Goal: Navigation & Orientation: Find specific page/section

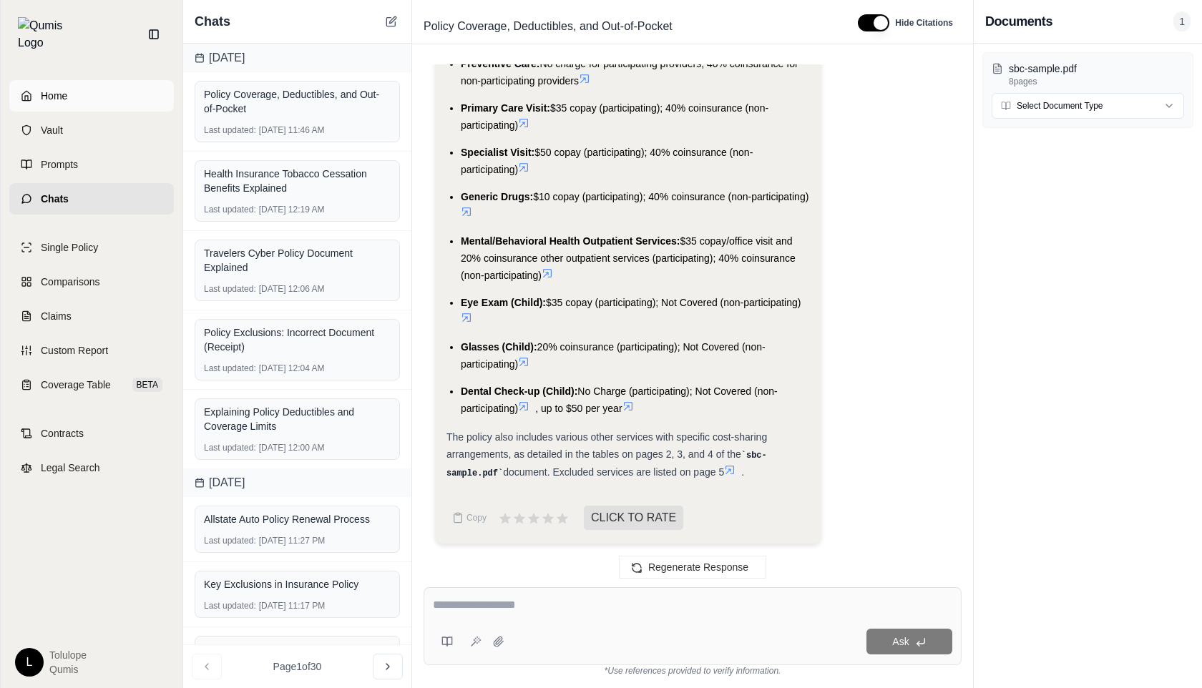
click at [71, 80] on link "Home" at bounding box center [91, 95] width 165 height 31
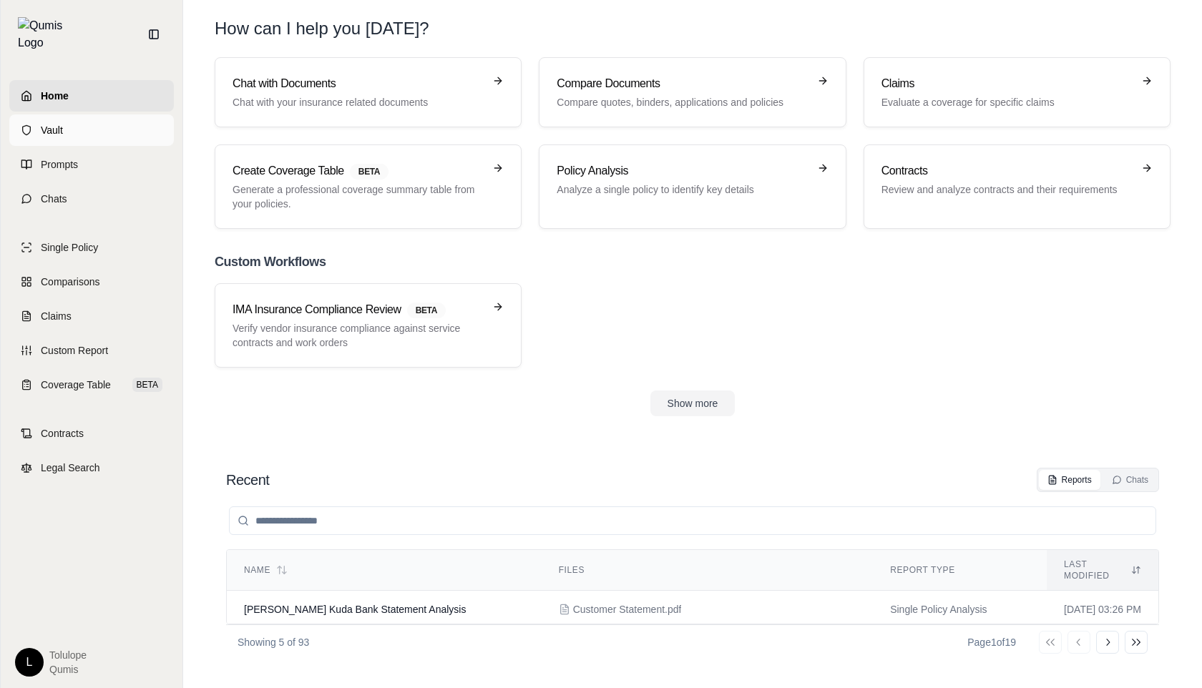
click at [79, 120] on link "Vault" at bounding box center [91, 129] width 165 height 31
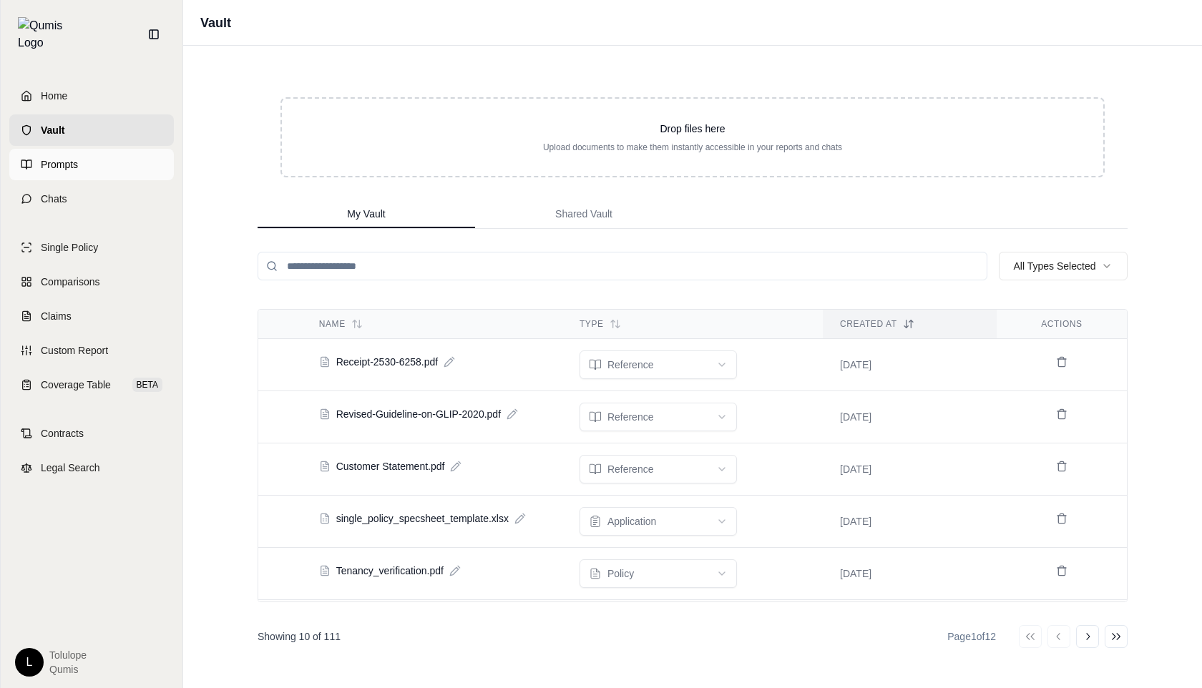
click at [57, 157] on span "Prompts" at bounding box center [59, 164] width 37 height 14
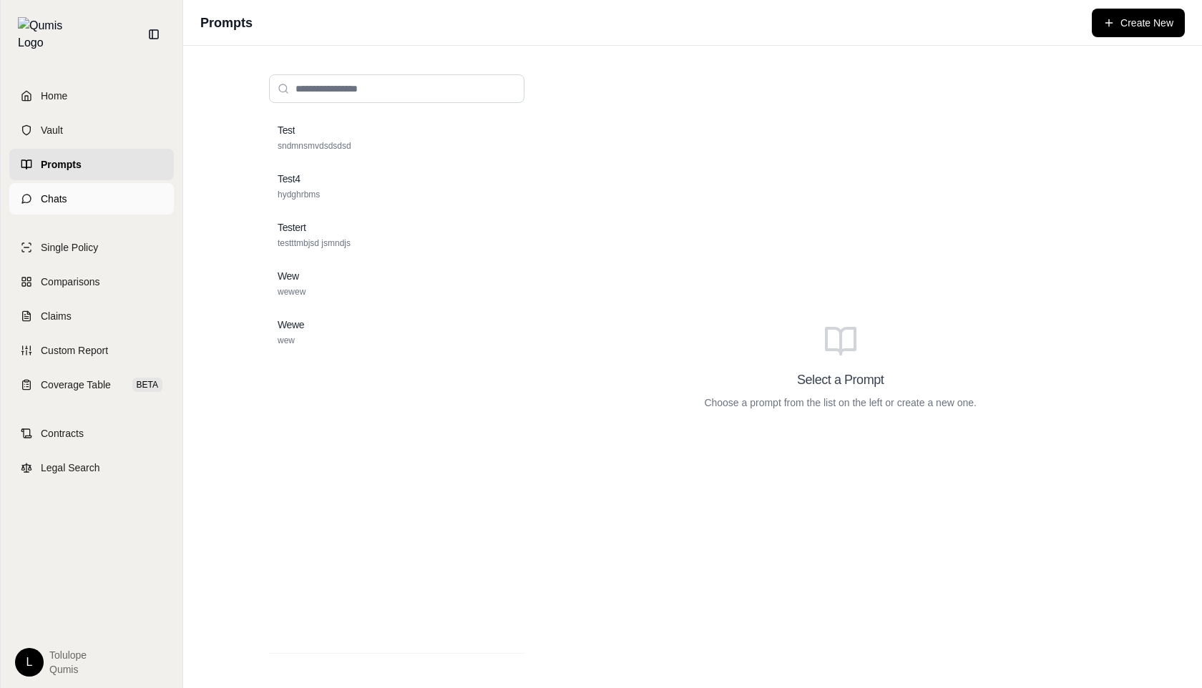
click at [72, 186] on link "Chats" at bounding box center [91, 198] width 165 height 31
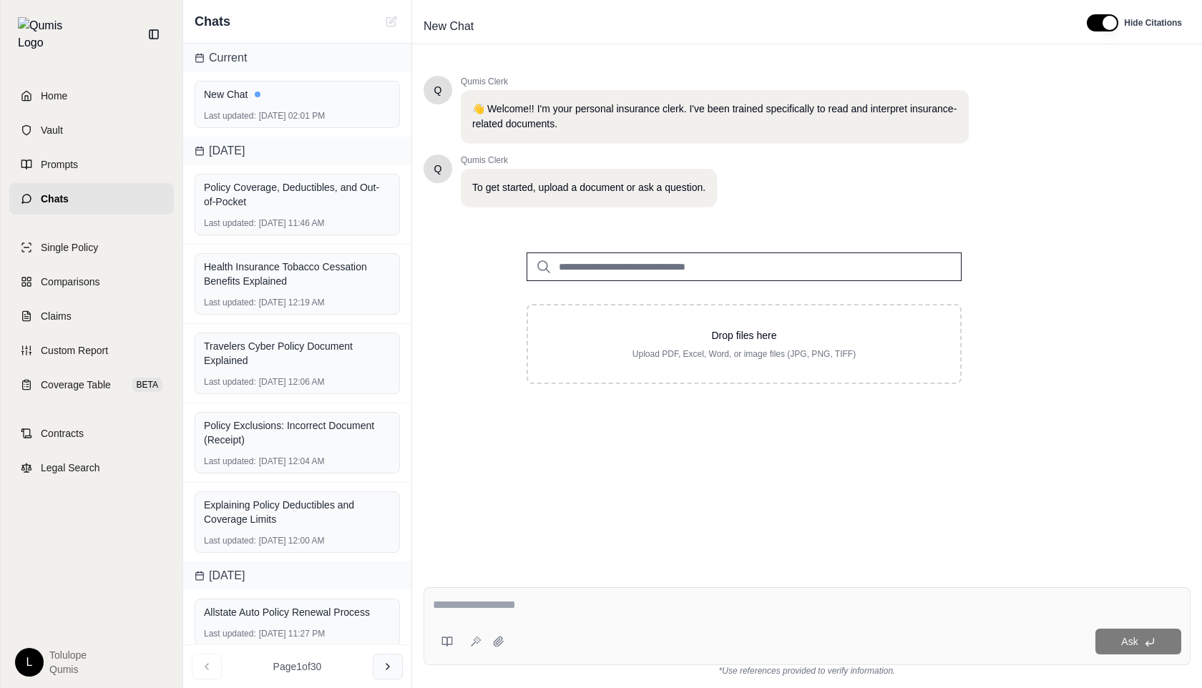
click at [386, 662] on icon at bounding box center [387, 666] width 11 height 11
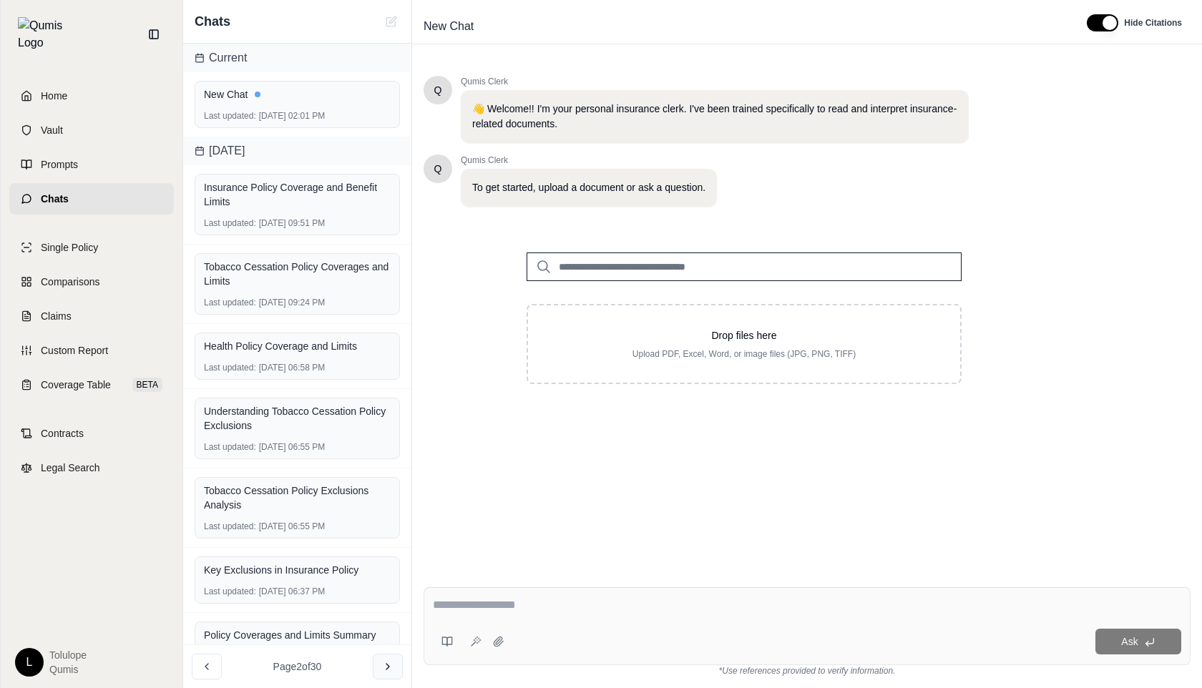
click at [391, 669] on icon at bounding box center [387, 666] width 11 height 11
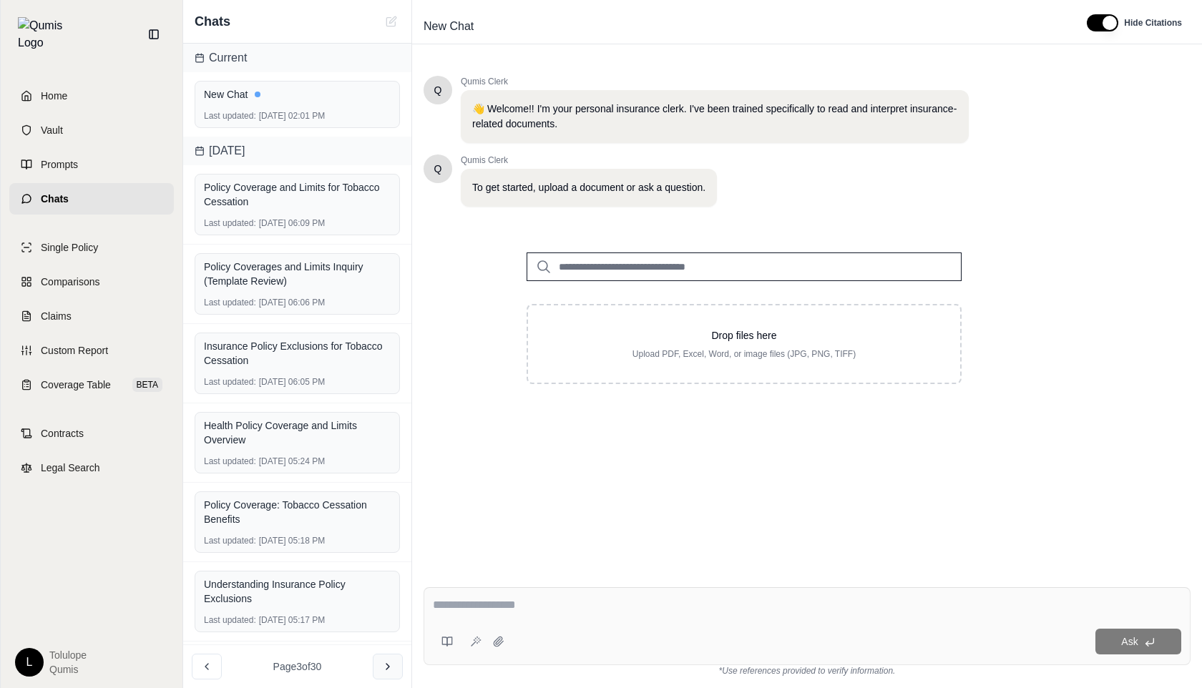
click at [391, 669] on icon at bounding box center [387, 666] width 11 height 11
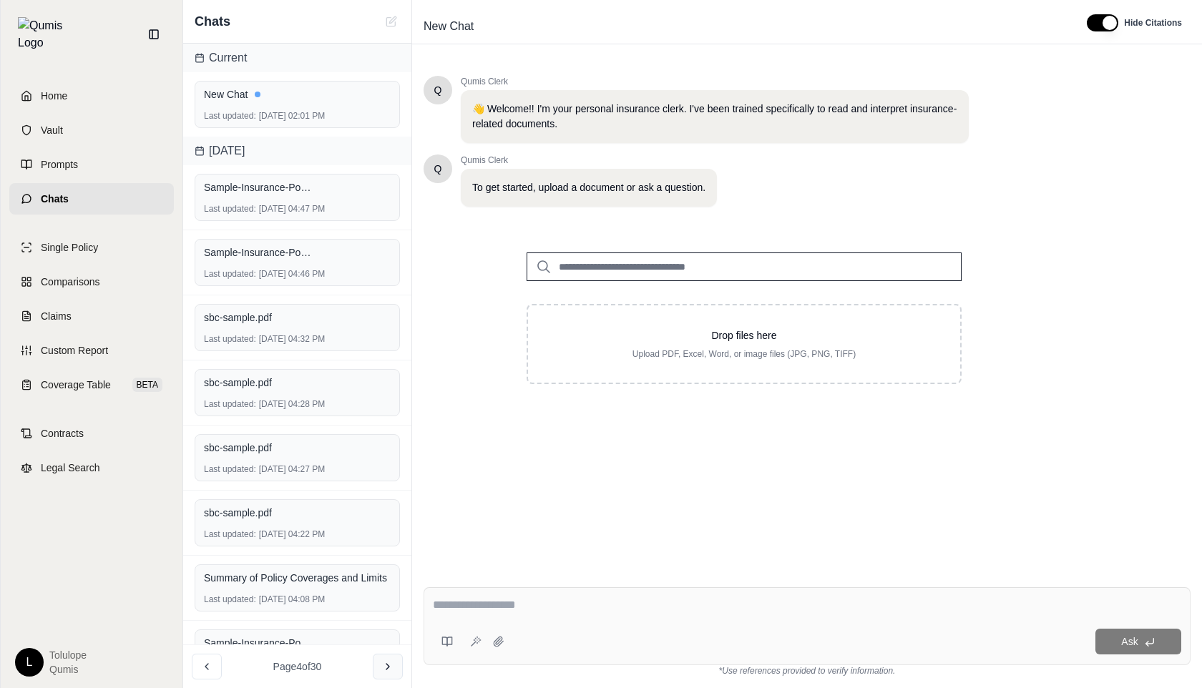
click at [391, 669] on icon at bounding box center [387, 666] width 11 height 11
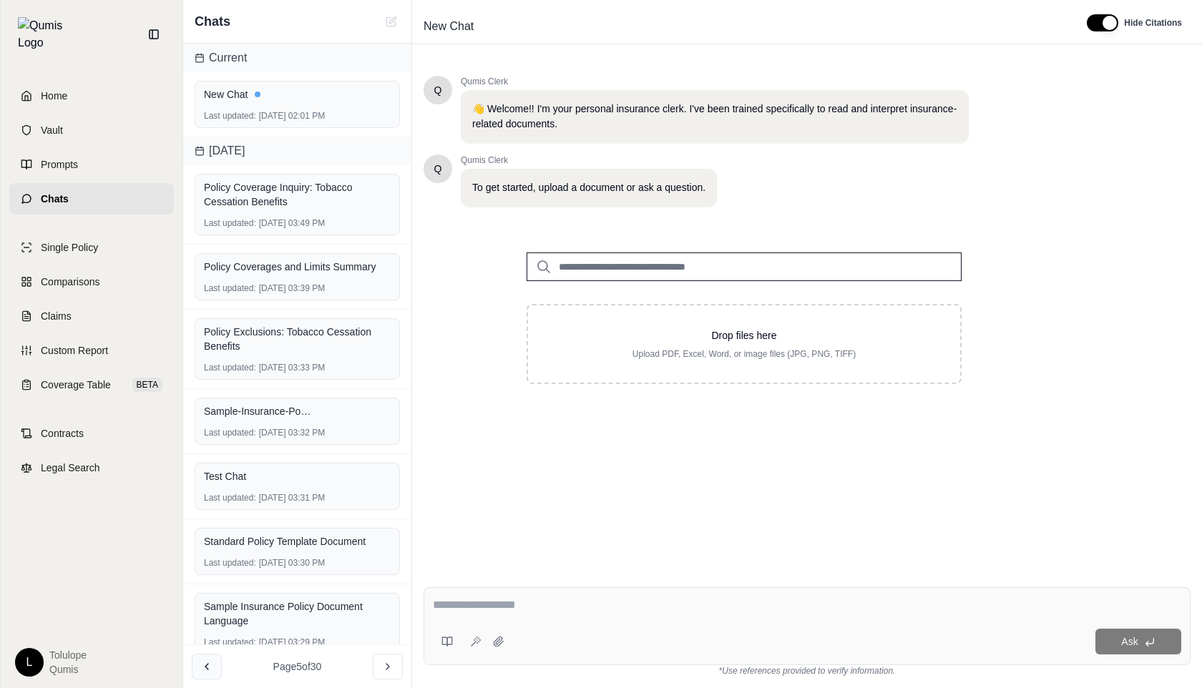
click at [210, 665] on icon at bounding box center [206, 666] width 11 height 11
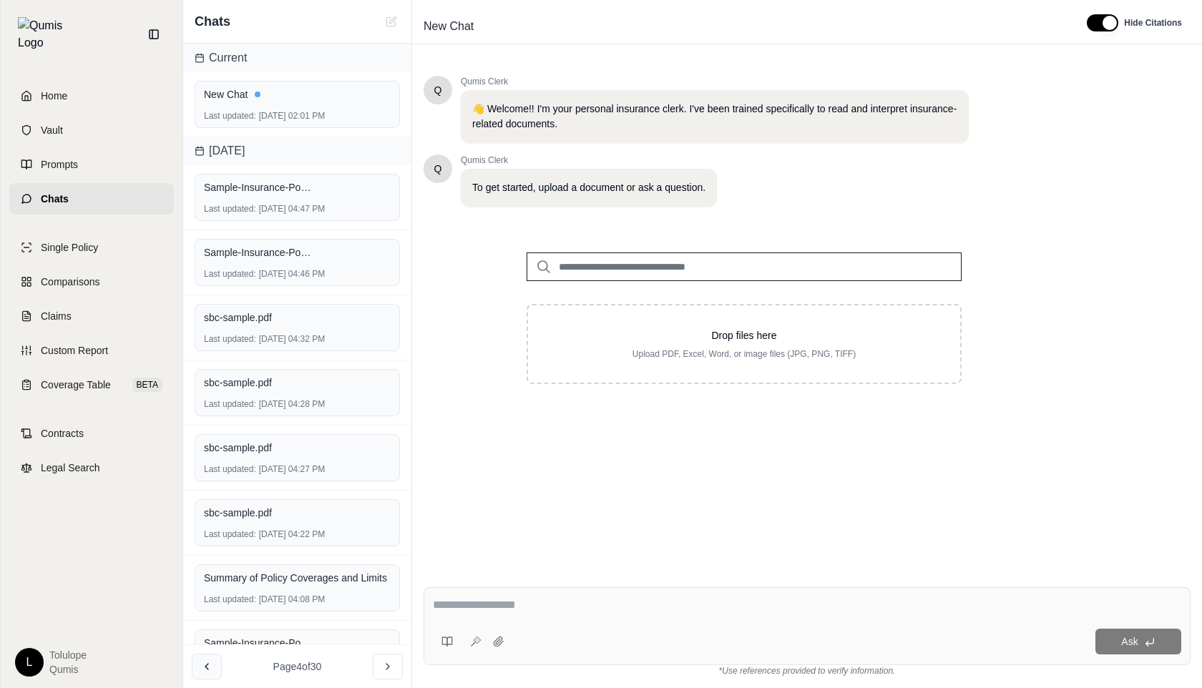
click at [210, 665] on icon at bounding box center [206, 666] width 11 height 11
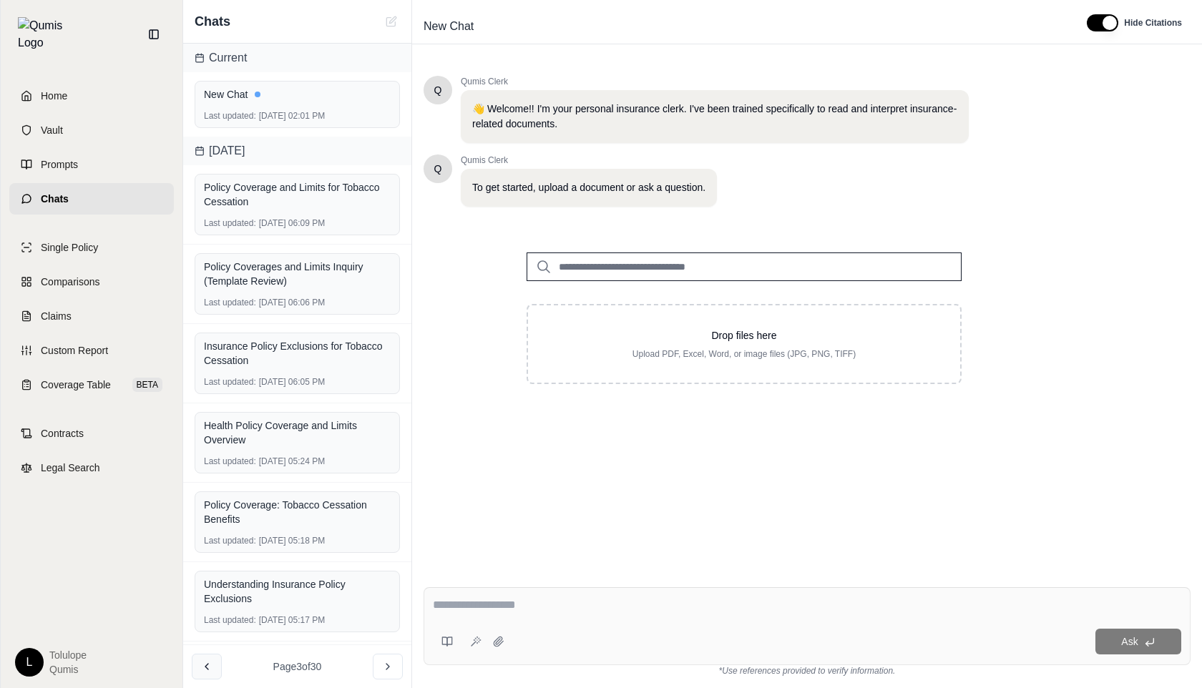
click at [210, 665] on icon at bounding box center [206, 666] width 11 height 11
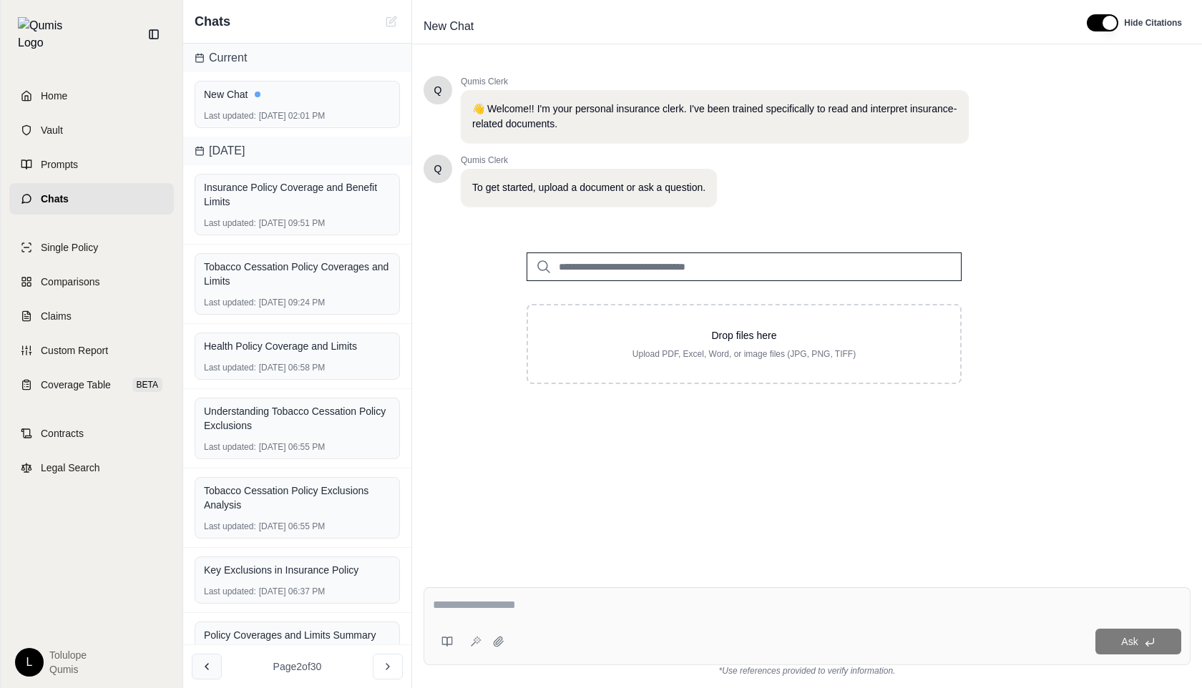
click at [210, 665] on icon at bounding box center [206, 666] width 11 height 11
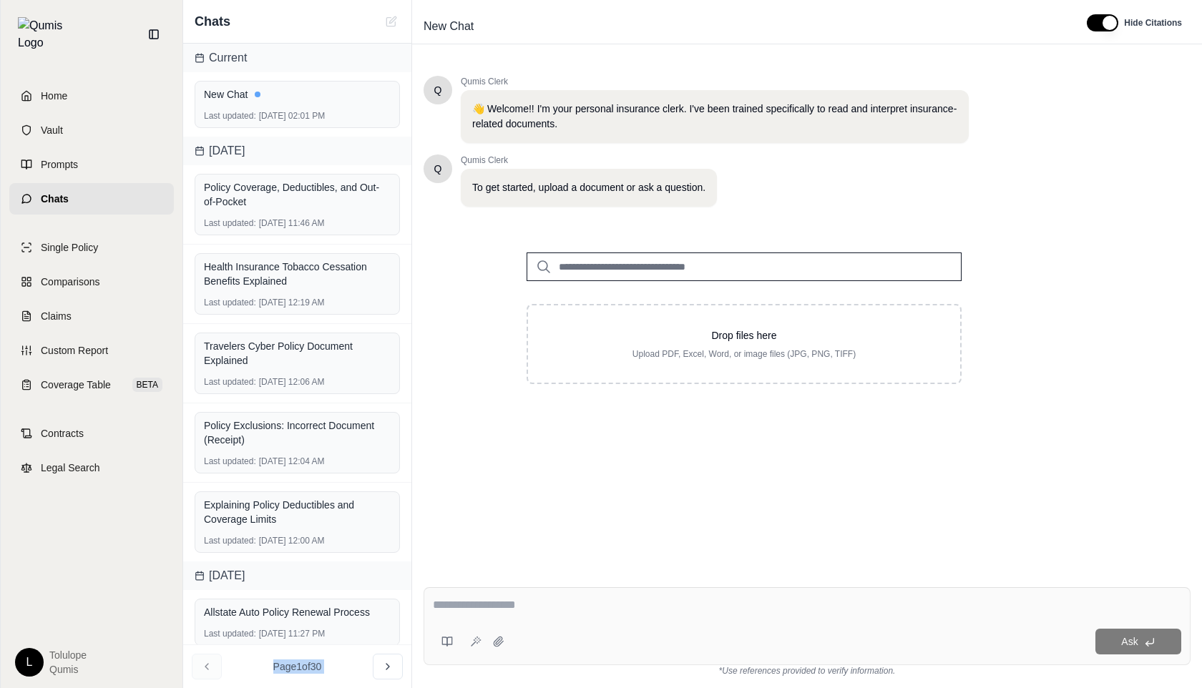
click at [210, 665] on div "Page 1 of 30" at bounding box center [297, 667] width 228 height 44
click at [548, 444] on div "Q Qumis Clerk 👋 Welcome!! I'm your personal insurance clerk. I've been trained …" at bounding box center [807, 314] width 767 height 500
